Goal: Transaction & Acquisition: Purchase product/service

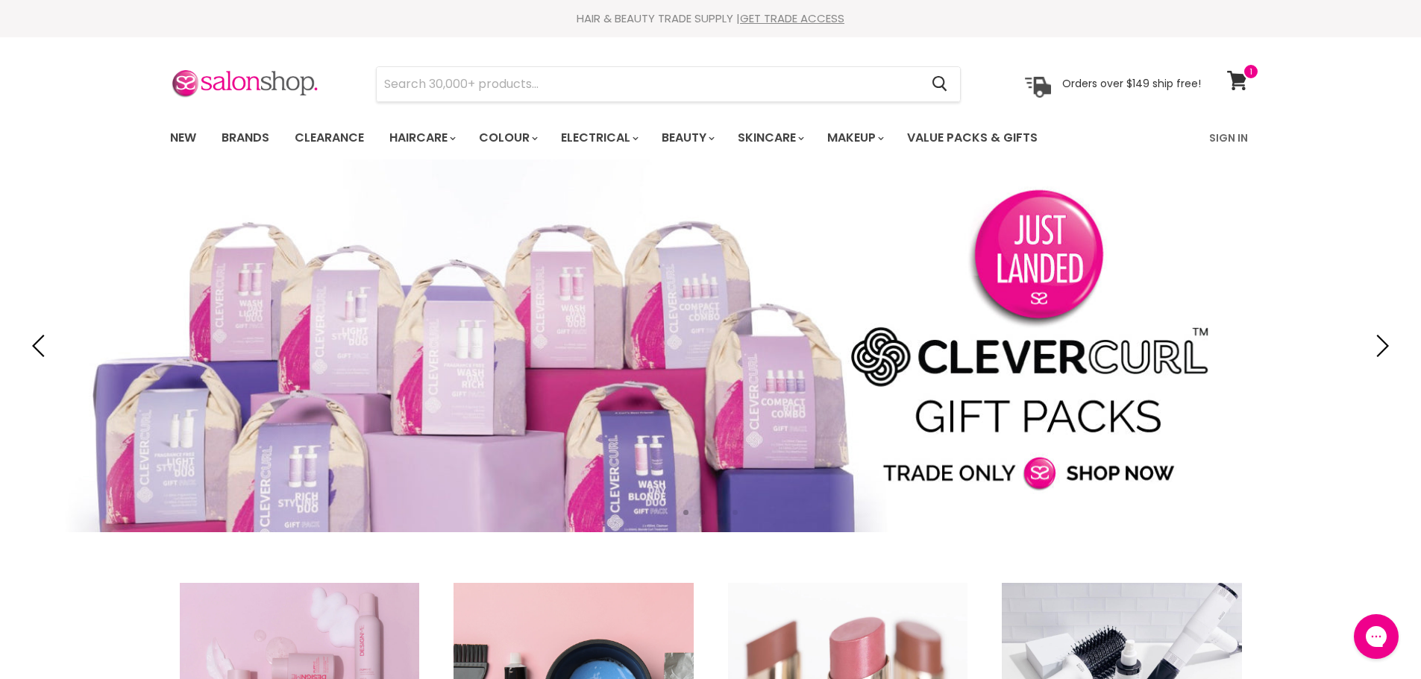
click at [541, 89] on input "Search" at bounding box center [649, 84] width 544 height 34
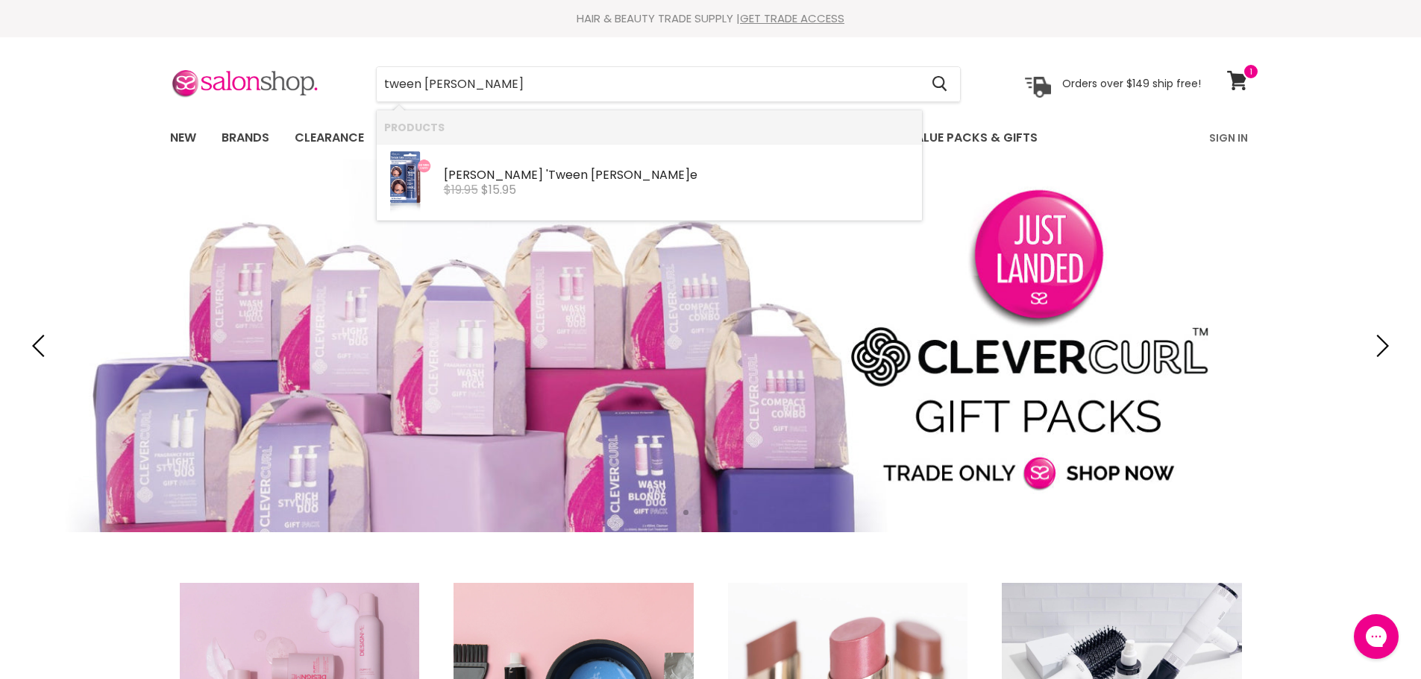
type input "tween time"
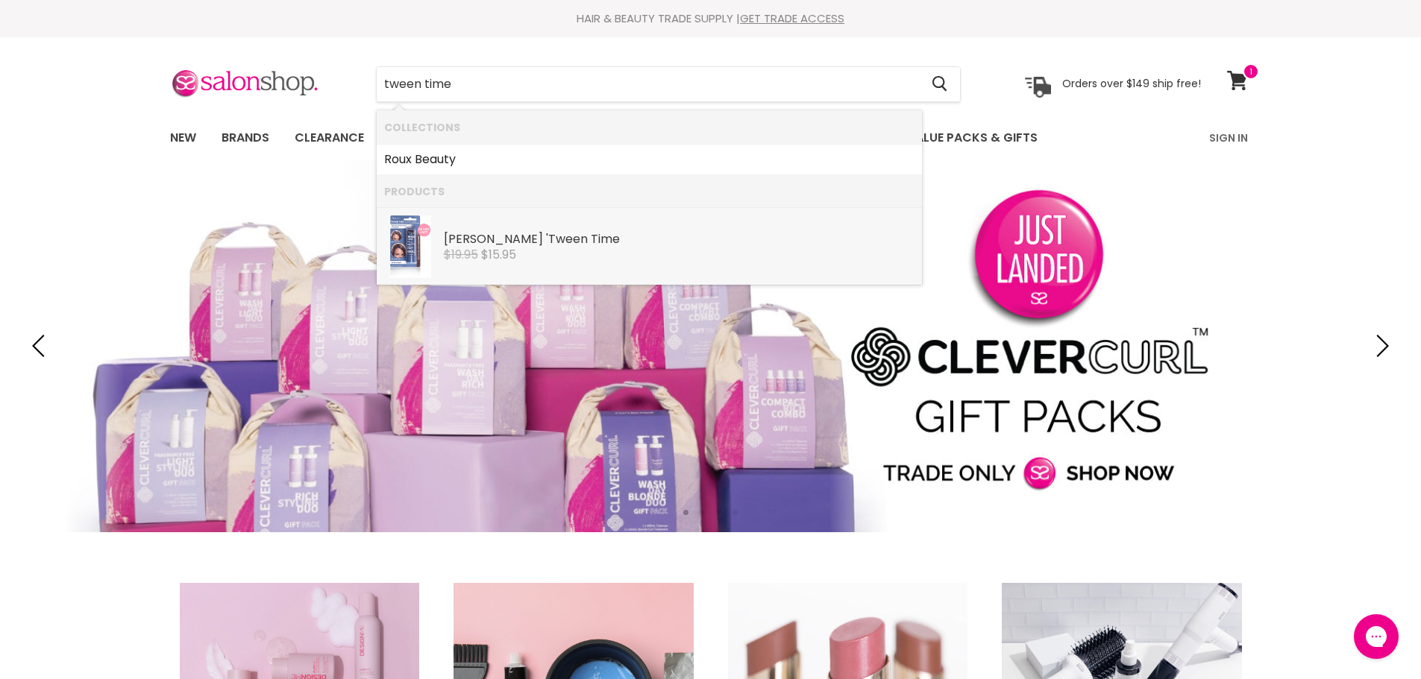
click at [551, 246] on div "Roux ' Tween Time" at bounding box center [679, 241] width 471 height 16
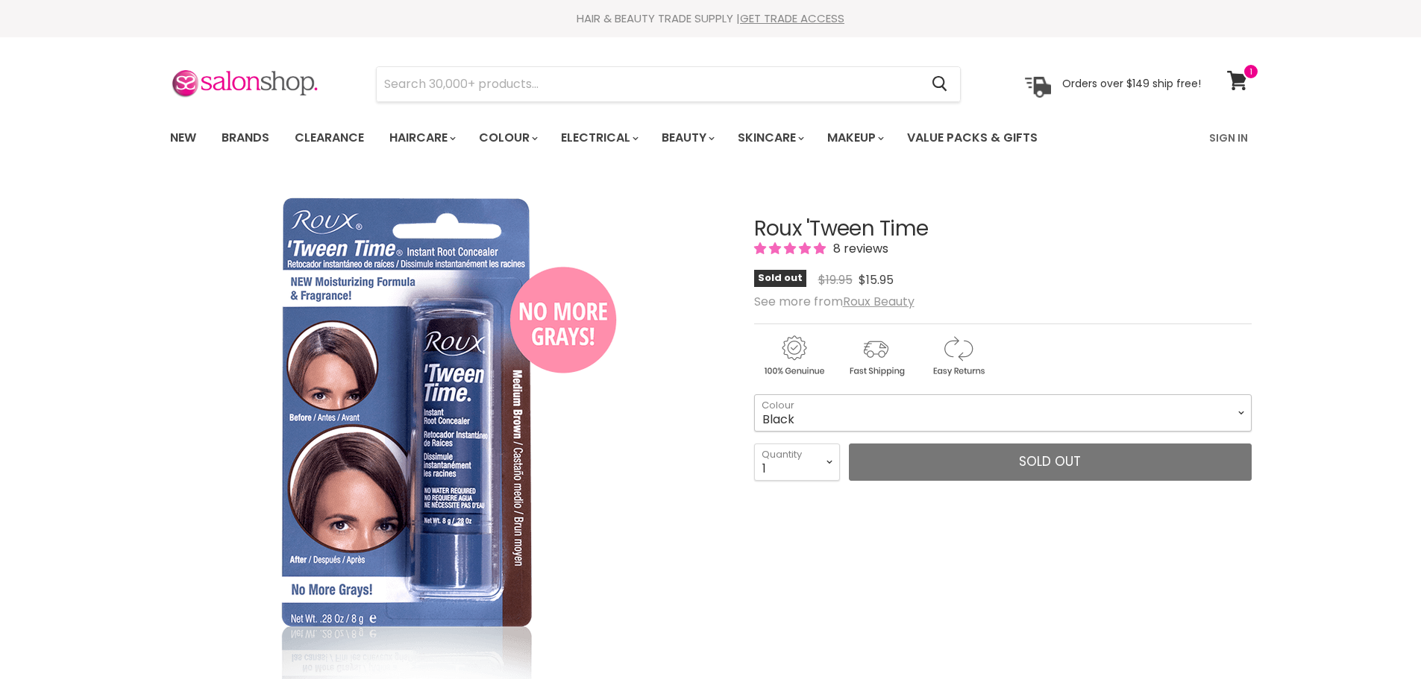
click at [993, 421] on select "Black" at bounding box center [1002, 412] width 497 height 37
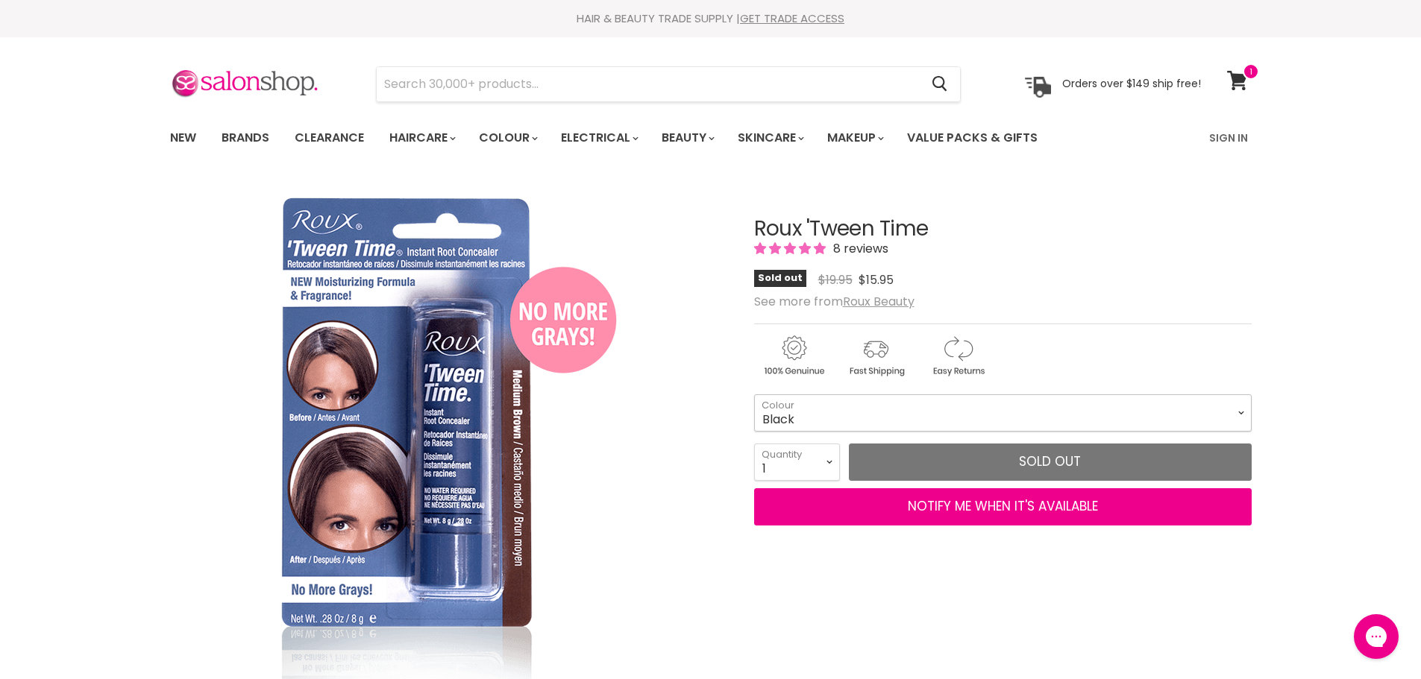
click at [964, 427] on select "Black" at bounding box center [1002, 412] width 497 height 37
click at [950, 418] on select "Black" at bounding box center [1002, 412] width 497 height 37
